Goal: Information Seeking & Learning: Learn about a topic

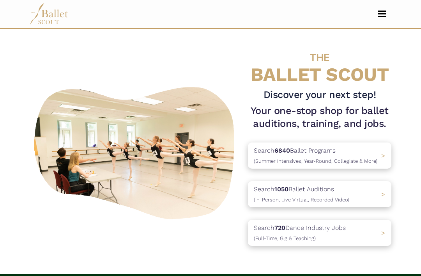
click at [290, 160] on span "(Summer Intensives, Year-Round, Collegiate & More)" at bounding box center [316, 161] width 124 height 6
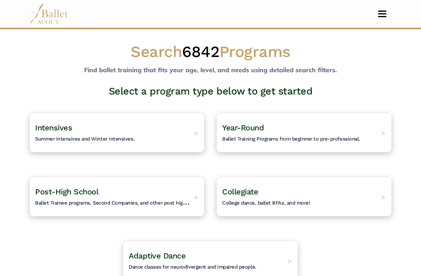
click at [278, 186] on h4 "Collegiate College dance, ballet BFAs, and more!" at bounding box center [266, 196] width 88 height 20
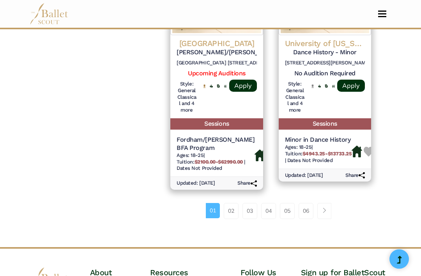
scroll to position [1242, 0]
click at [231, 203] on link "02" at bounding box center [231, 211] width 15 height 16
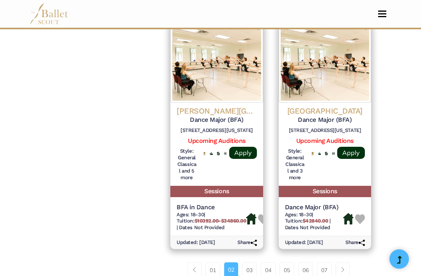
scroll to position [1139, 0]
click at [252, 262] on link "03" at bounding box center [249, 270] width 15 height 16
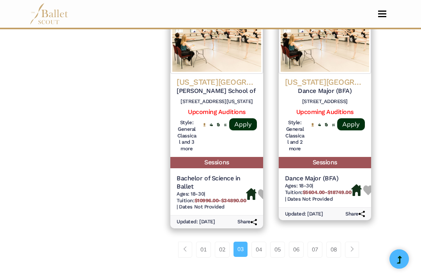
scroll to position [1158, 0]
click at [259, 241] on link "04" at bounding box center [259, 249] width 15 height 16
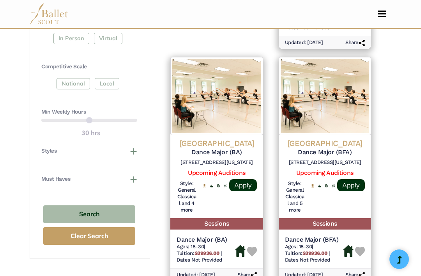
scroll to position [393, 0]
